Goal: Task Accomplishment & Management: Manage account settings

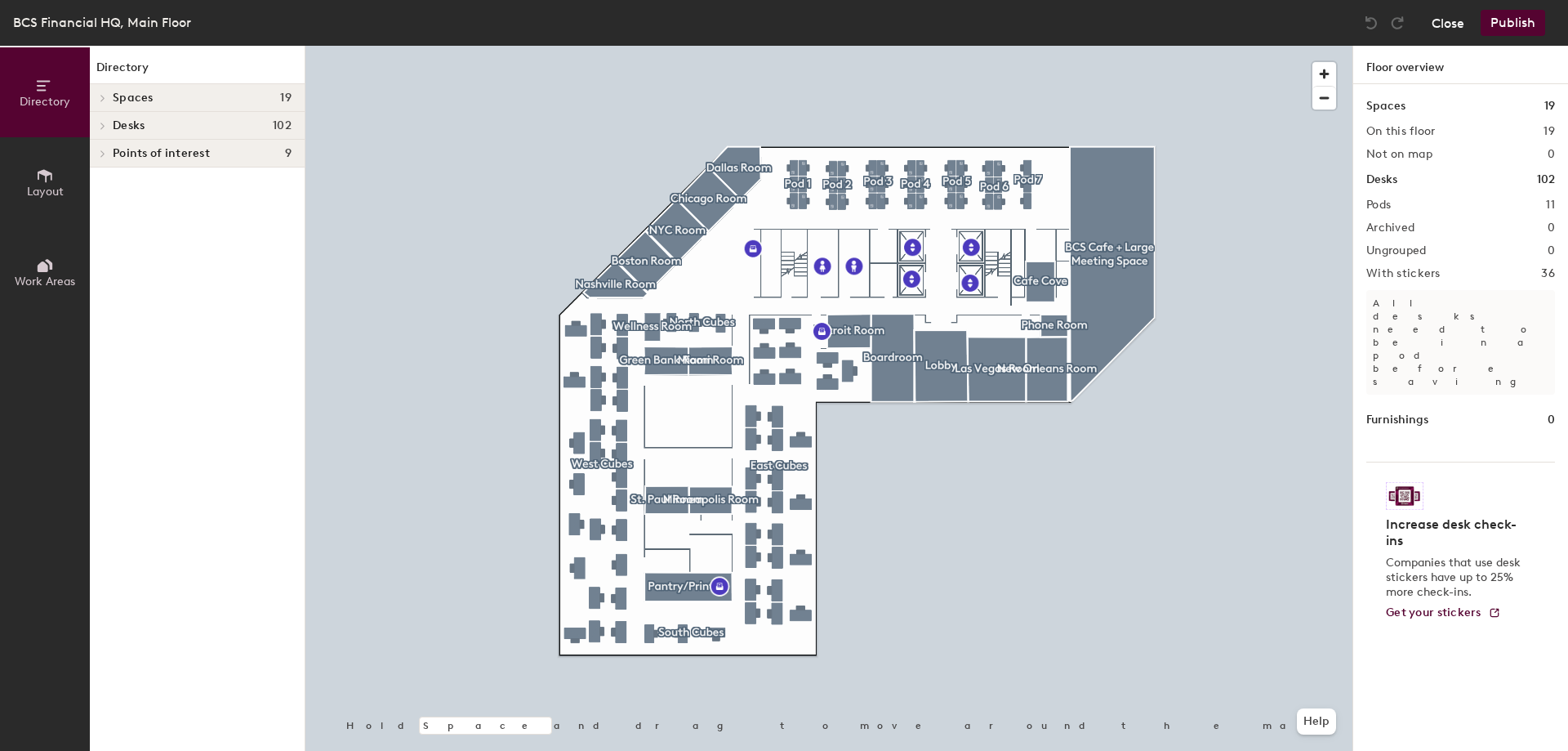
click at [1435, 19] on button "Close" at bounding box center [1448, 23] width 33 height 26
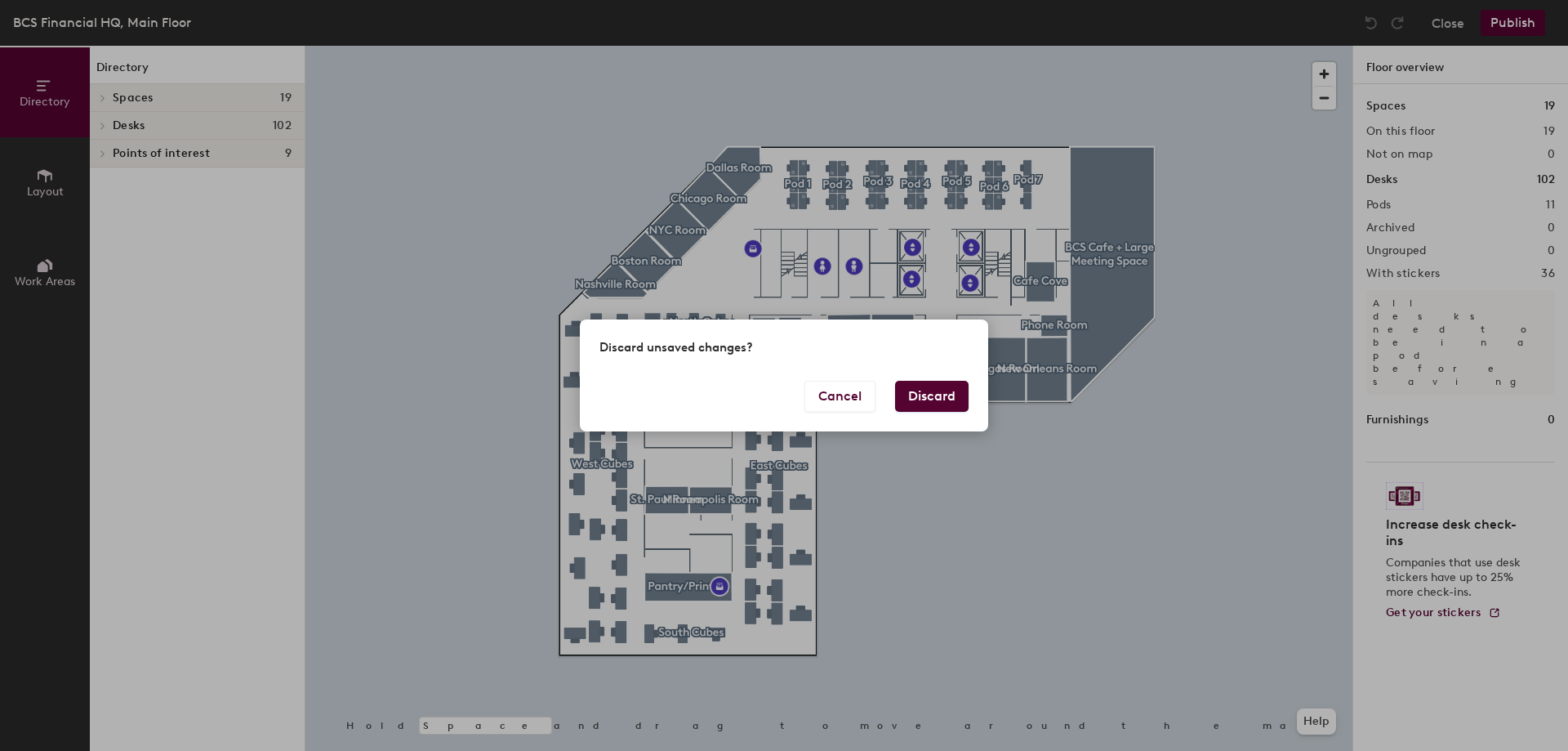
click at [931, 406] on button "Discard" at bounding box center [931, 396] width 74 height 31
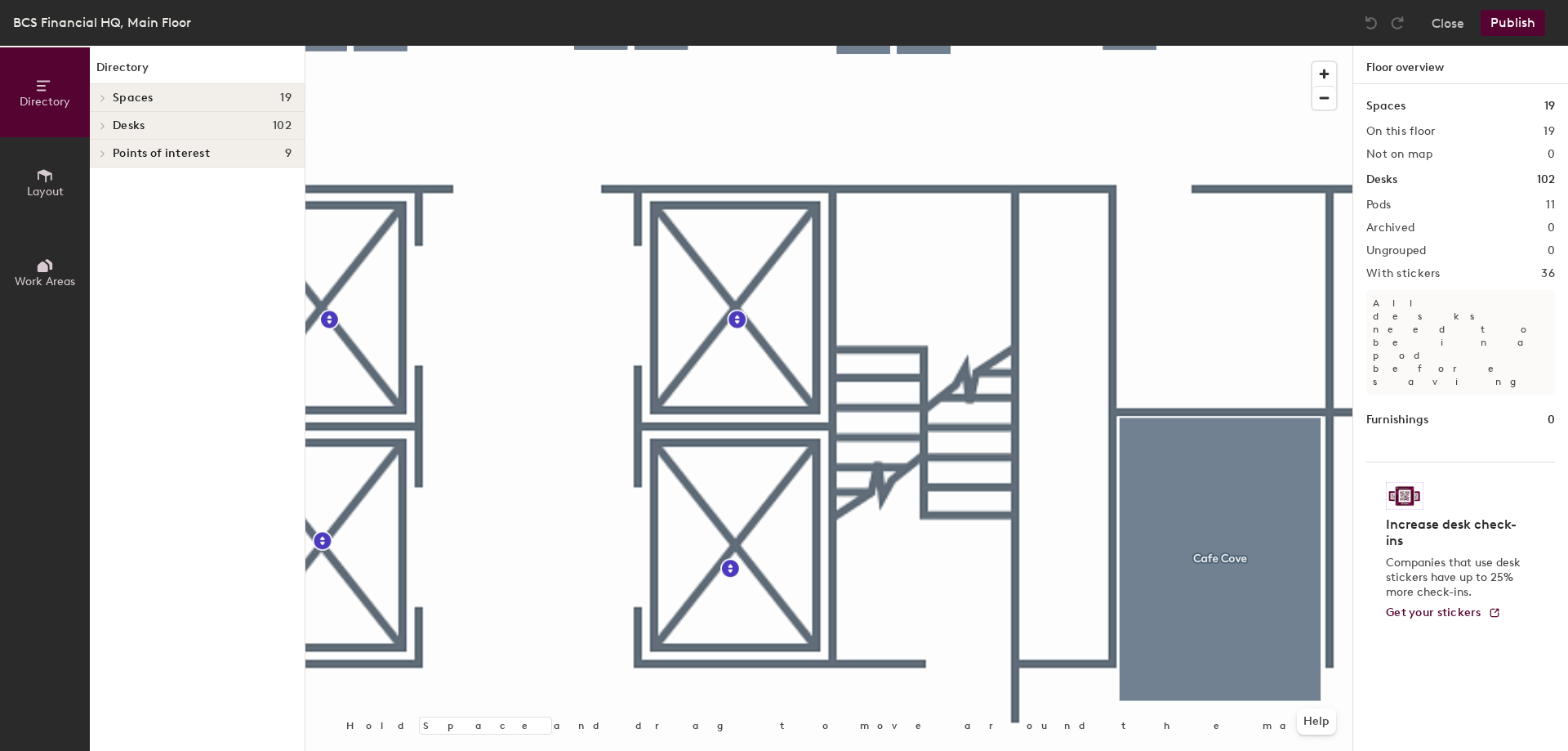
click at [1378, 178] on h1 "Desks" at bounding box center [1381, 179] width 31 height 18
click at [102, 128] on icon at bounding box center [103, 126] width 3 height 7
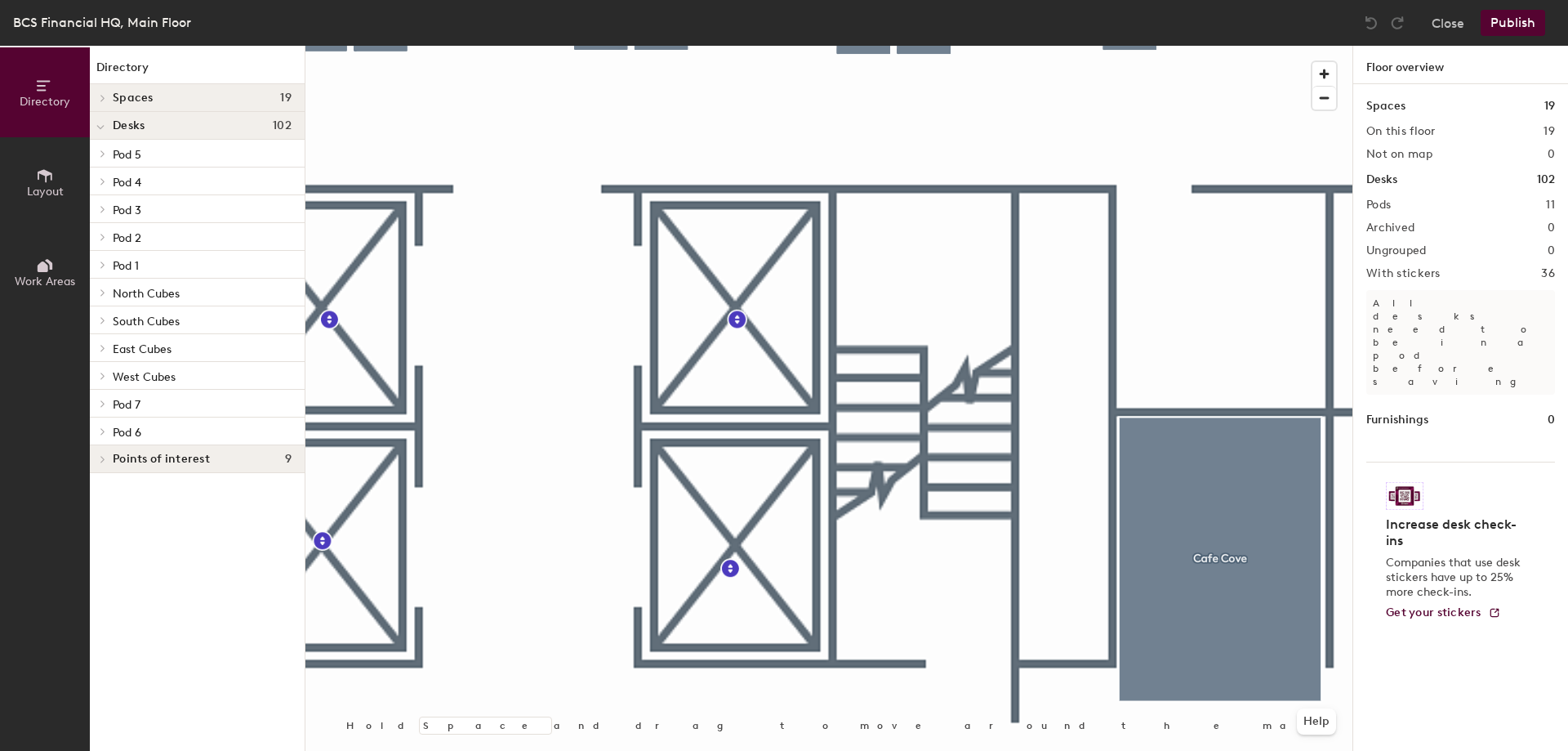
click at [118, 409] on span "Pod 7" at bounding box center [127, 405] width 28 height 14
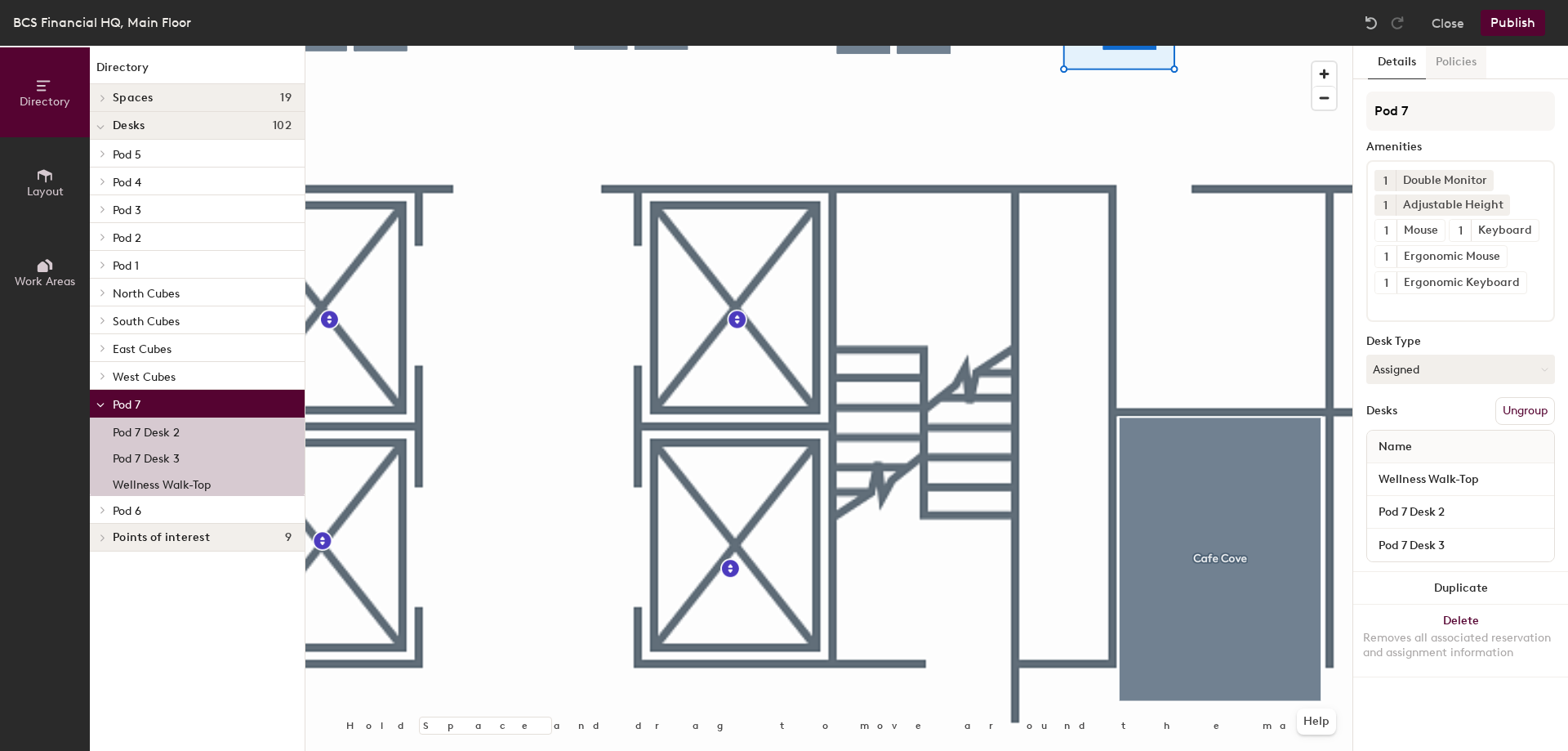
click at [1449, 65] on button "Policies" at bounding box center [1456, 63] width 61 height 34
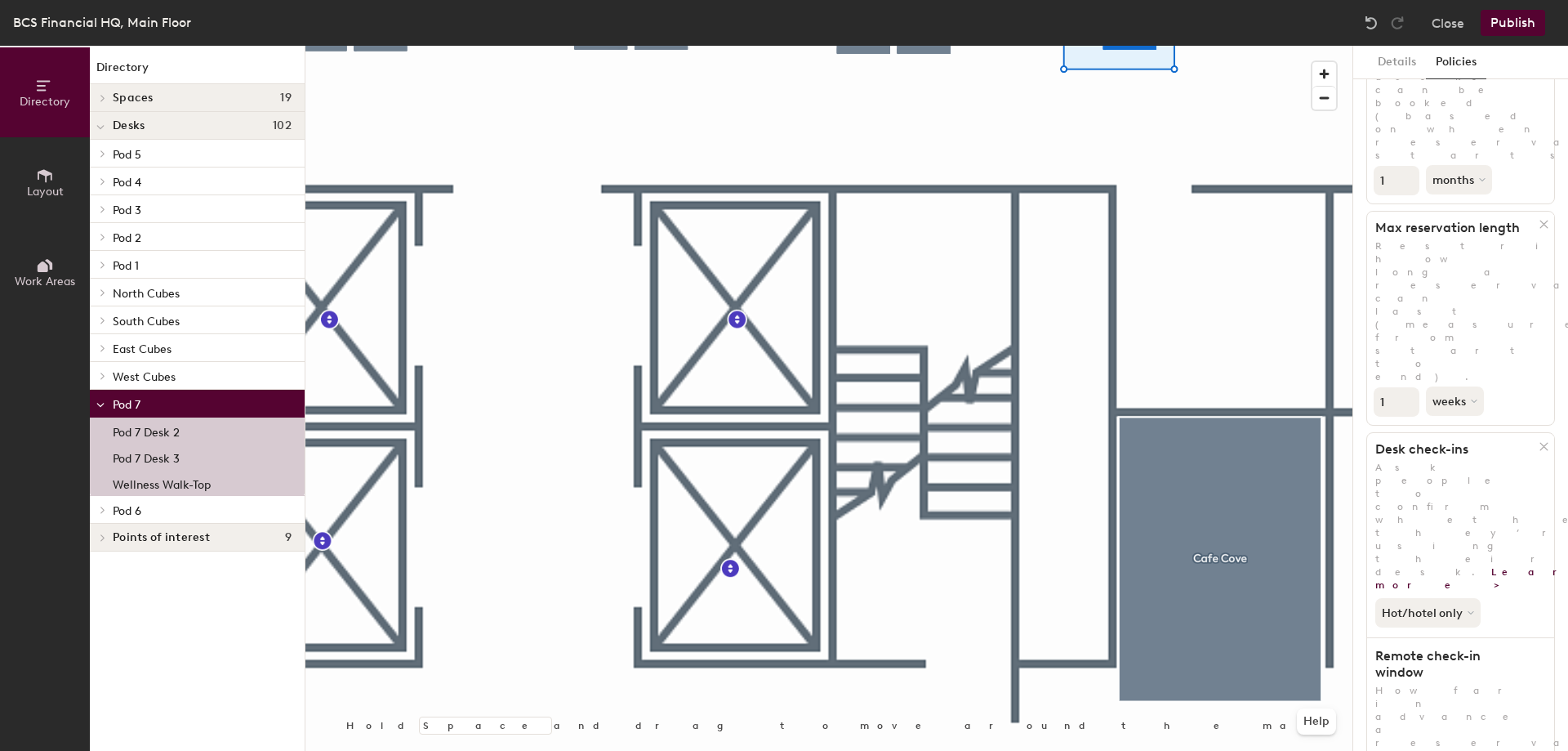
scroll to position [162, 0]
click at [105, 509] on icon at bounding box center [103, 509] width 7 height 8
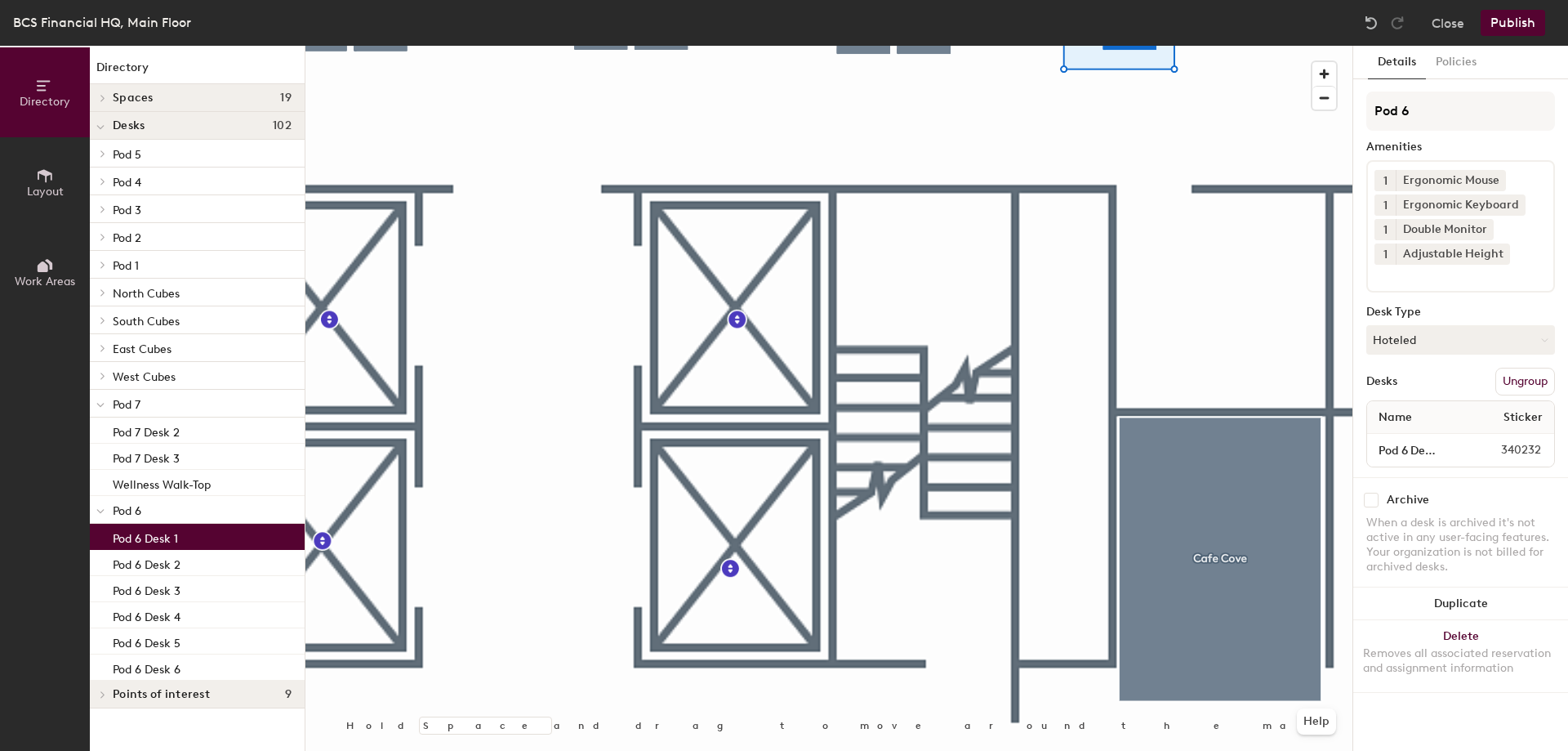
scroll to position [0, 0]
click at [133, 537] on p "Pod 6 Desk 1" at bounding box center [145, 536] width 65 height 19
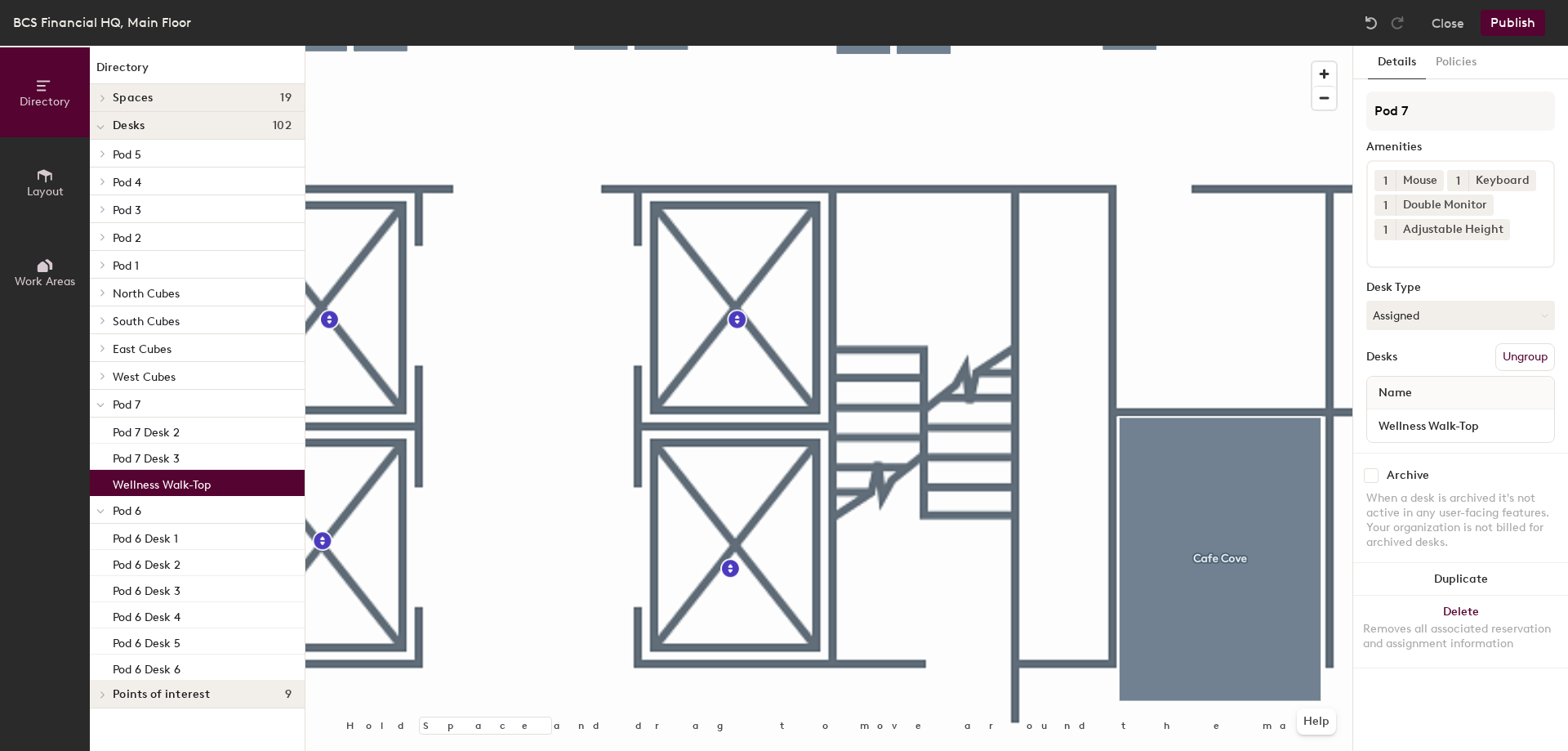
click at [152, 479] on p "Wellness Walk-Top" at bounding box center [162, 482] width 98 height 19
click at [1537, 315] on button "Assigned" at bounding box center [1459, 316] width 189 height 30
click at [1425, 413] on div "Hoteled" at bounding box center [1448, 415] width 163 height 24
click at [156, 437] on p "Pod 7 Desk 2" at bounding box center [146, 430] width 67 height 19
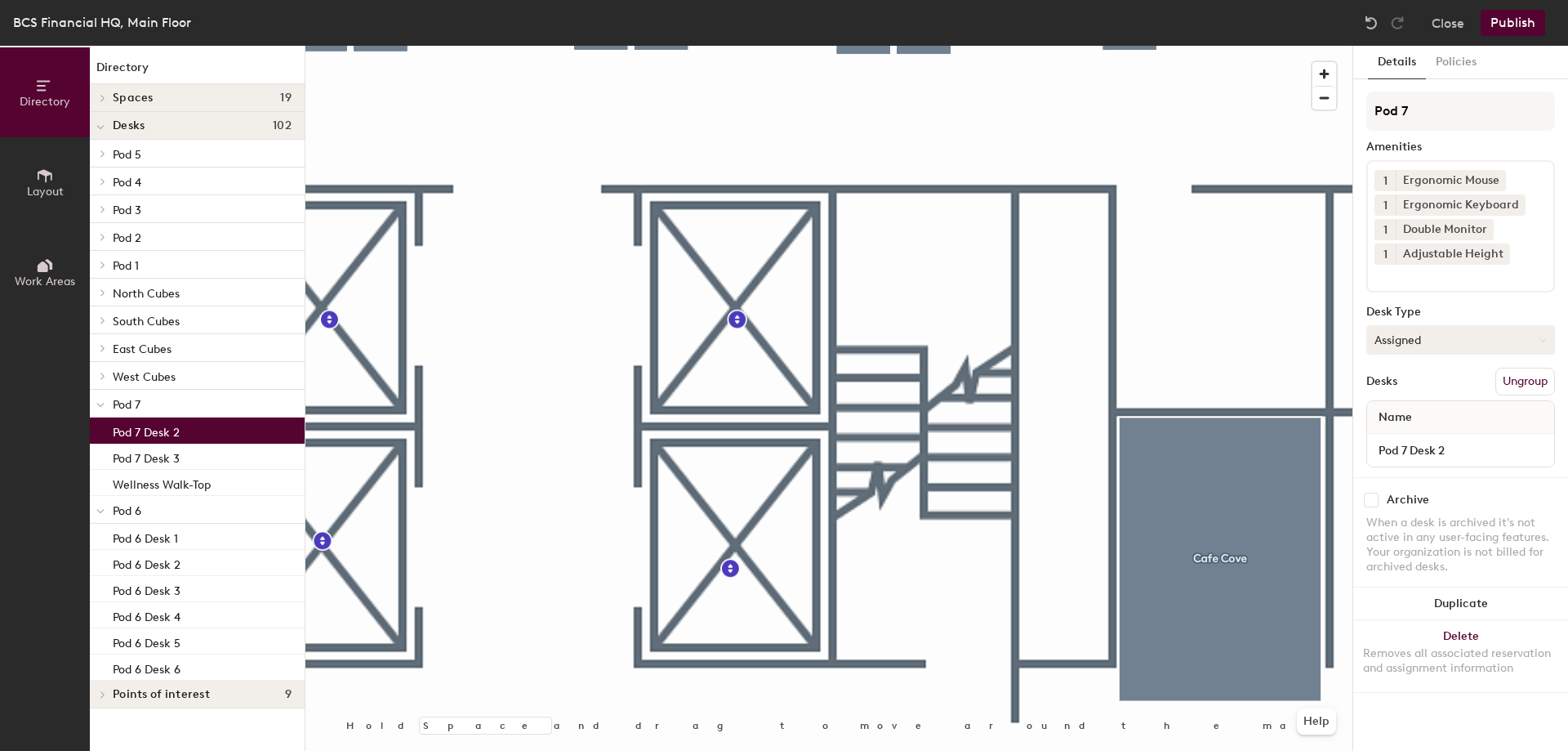
click at [1459, 343] on button "Assigned" at bounding box center [1459, 340] width 189 height 30
click at [1406, 442] on div "Hoteled" at bounding box center [1448, 440] width 163 height 24
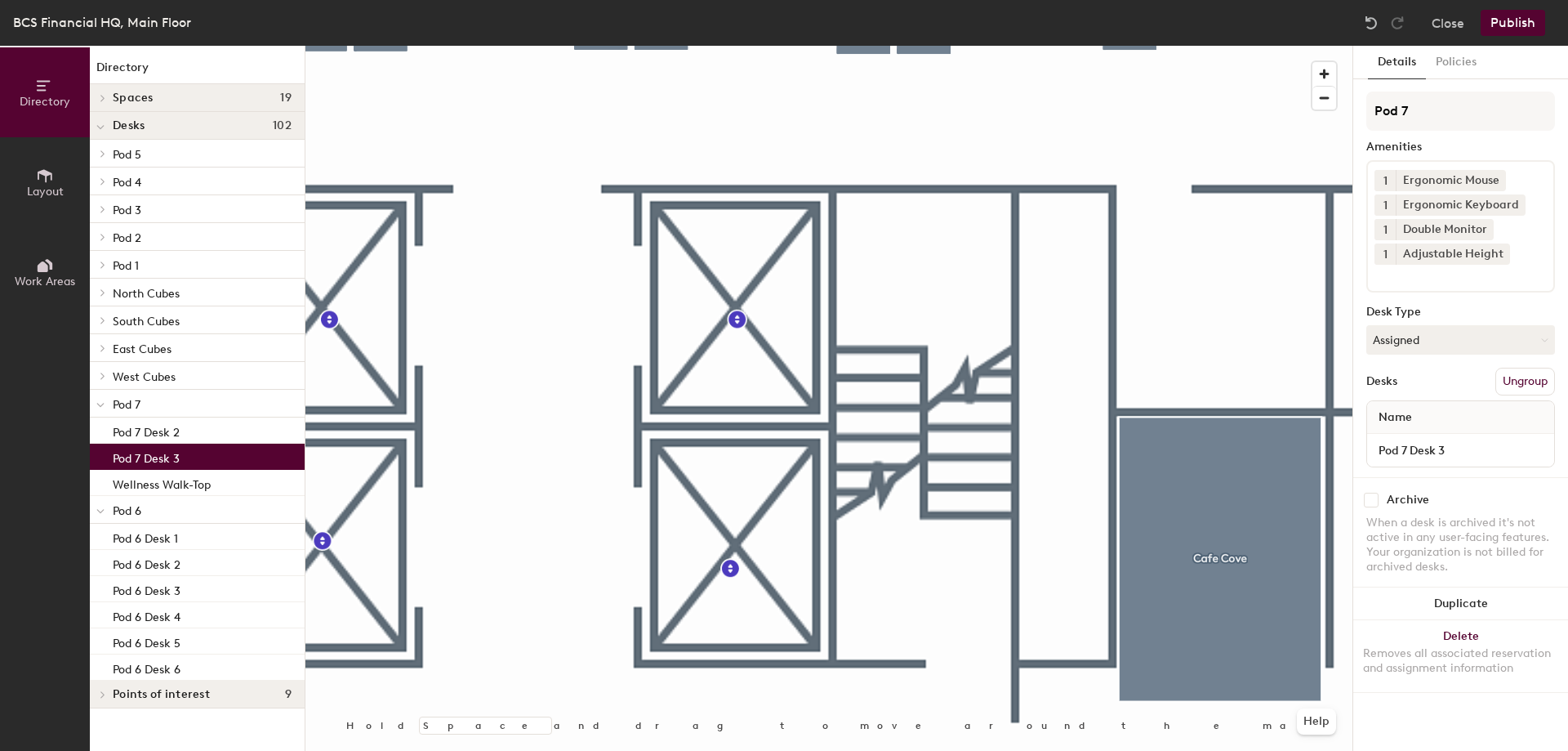
click at [162, 455] on p "Pod 7 Desk 3" at bounding box center [146, 456] width 67 height 19
click at [1483, 341] on button "Assigned" at bounding box center [1459, 340] width 189 height 30
click at [1389, 437] on div "Hoteled" at bounding box center [1448, 440] width 163 height 24
click at [1510, 22] on button "Publish" at bounding box center [1512, 23] width 64 height 26
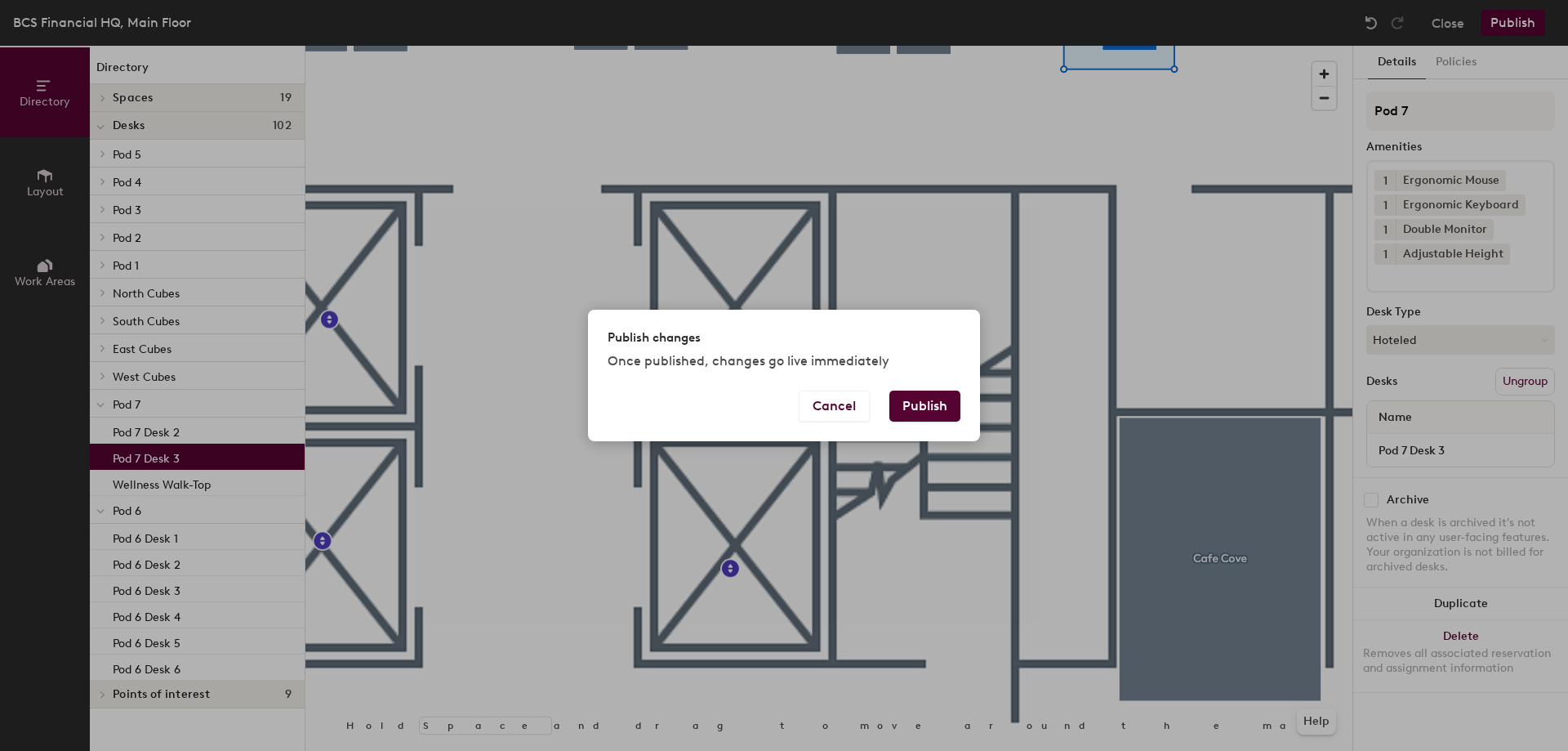
click at [904, 407] on button "Publish" at bounding box center [925, 406] width 71 height 31
